Goal: Check status: Check status

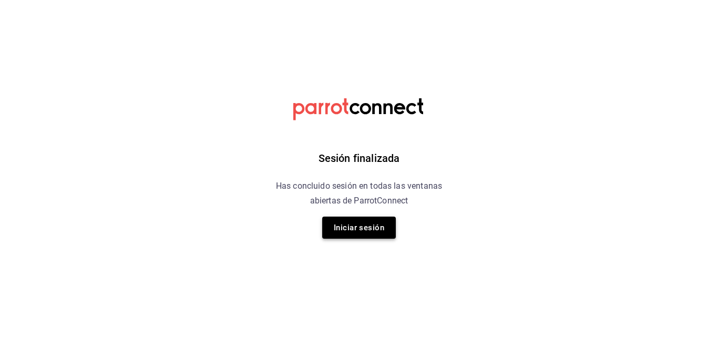
click at [349, 230] on button "Iniciar sesión" at bounding box center [359, 228] width 74 height 22
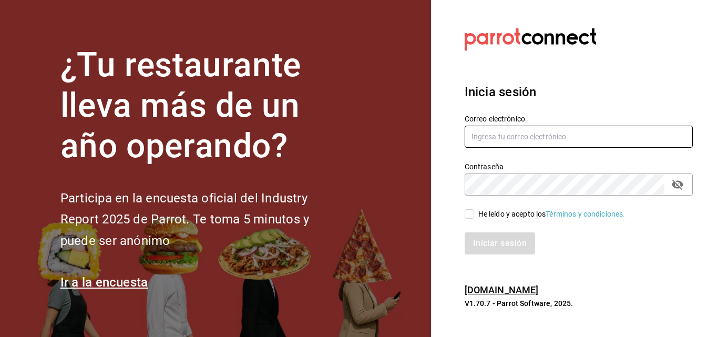
type input "[EMAIL_ADDRESS][DOMAIN_NAME]"
click at [470, 214] on input "He leído y acepto los Términos y condiciones." at bounding box center [469, 213] width 9 height 9
checkbox input "true"
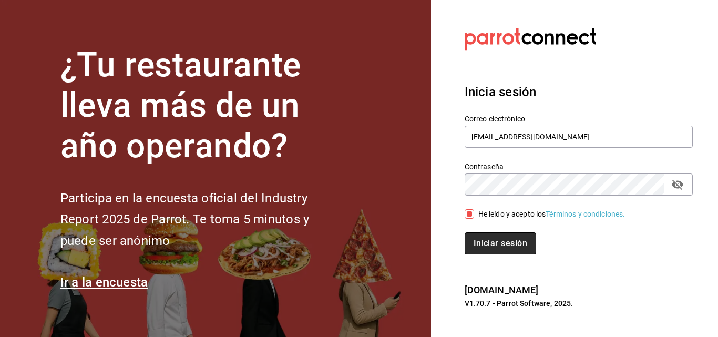
click at [485, 236] on button "Iniciar sesión" at bounding box center [500, 243] width 71 height 22
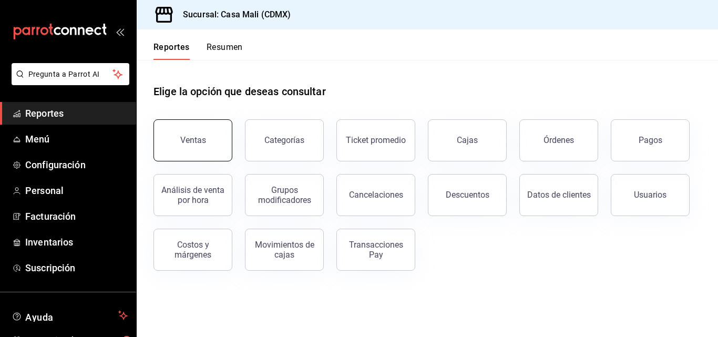
click at [201, 147] on button "Ventas" at bounding box center [193, 140] width 79 height 42
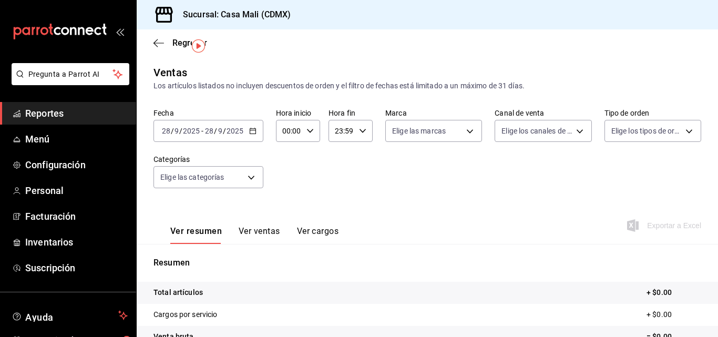
scroll to position [53, 0]
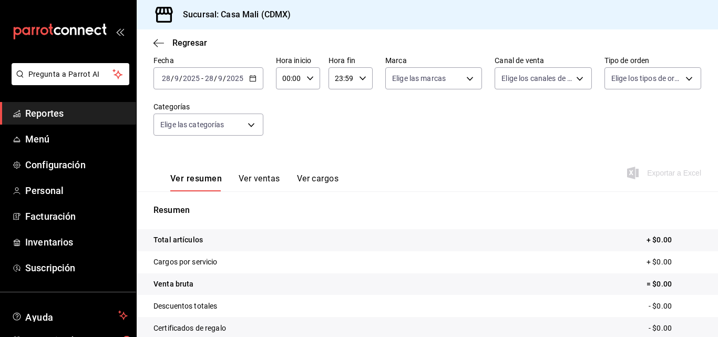
click at [251, 80] on icon "button" at bounding box center [252, 78] width 7 height 7
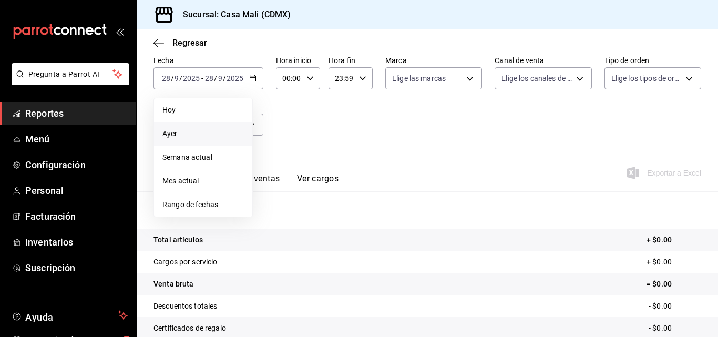
click at [176, 138] on span "Ayer" at bounding box center [202, 133] width 81 height 11
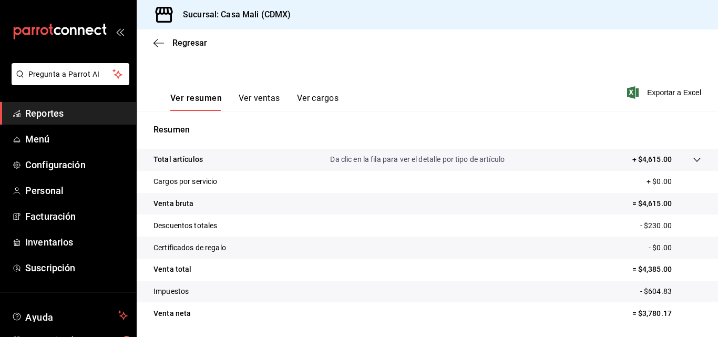
scroll to position [158, 0]
